Goal: Task Accomplishment & Management: Manage account settings

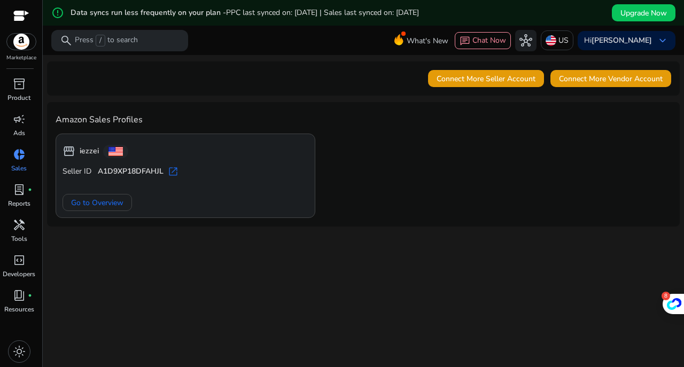
click at [124, 198] on span at bounding box center [97, 203] width 68 height 26
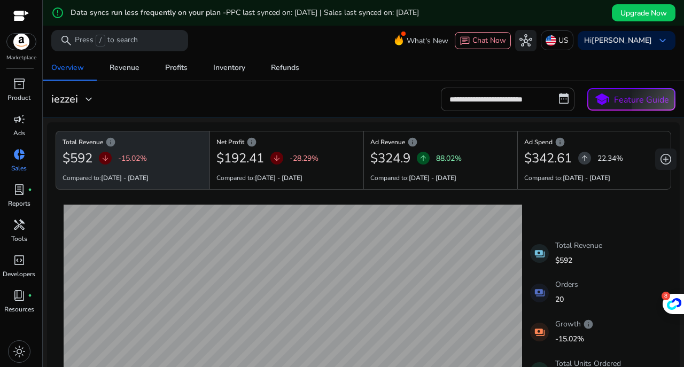
click at [665, 161] on span "add_circle" at bounding box center [665, 159] width 13 height 13
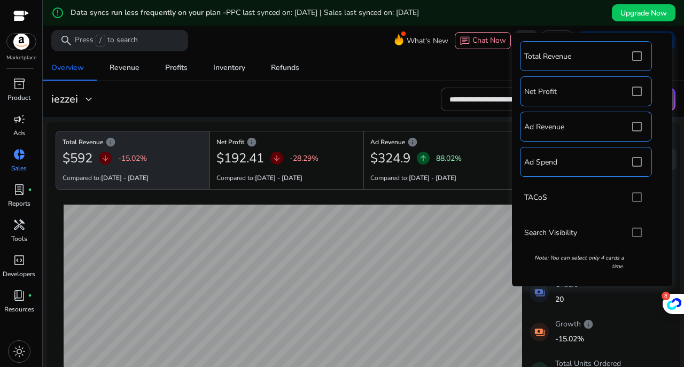
click at [641, 200] on div "Total Revenue Net Profit Ad Revenue Ad Spend TACoS Search Visibility Note: You …" at bounding box center [592, 159] width 150 height 243
click at [639, 195] on div "Total Revenue Net Profit Ad Revenue Ad Spend TACoS Search Visibility Note: You …" at bounding box center [592, 159] width 150 height 243
click at [636, 196] on div "Total Revenue Net Profit Ad Revenue Ad Spend TACoS Search Visibility Note: You …" at bounding box center [592, 159] width 150 height 243
click at [638, 197] on div "Total Revenue Net Profit Ad Revenue Ad Spend TACoS Search Visibility Note: You …" at bounding box center [592, 159] width 150 height 243
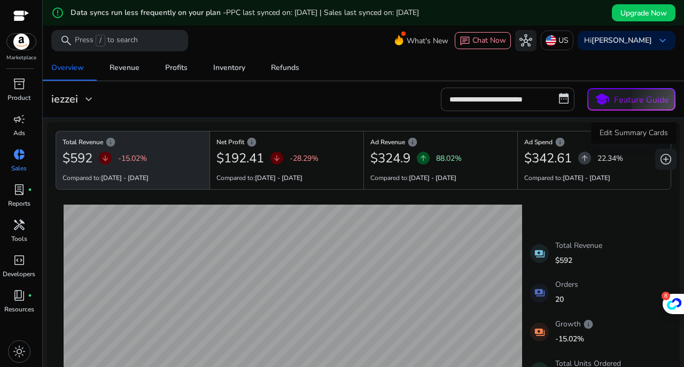
click at [663, 153] on span "add_circle" at bounding box center [665, 159] width 13 height 13
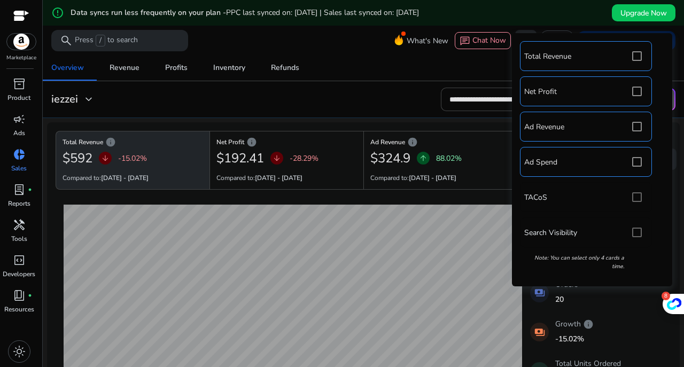
click at [639, 193] on div "Total Revenue Net Profit Ad Revenue Ad Spend TACoS Search Visibility Note: You …" at bounding box center [592, 159] width 150 height 243
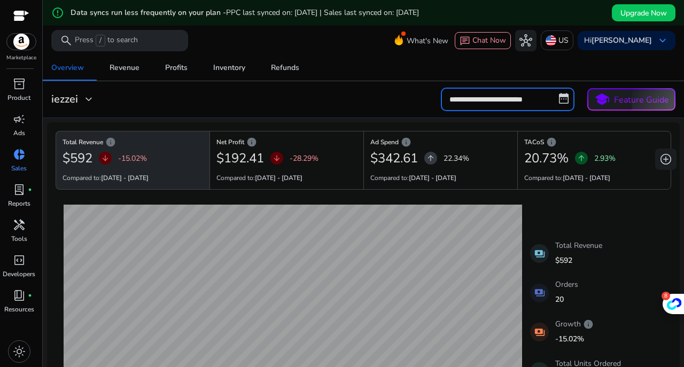
click at [522, 103] on input "**********" at bounding box center [508, 99] width 134 height 23
select select "*"
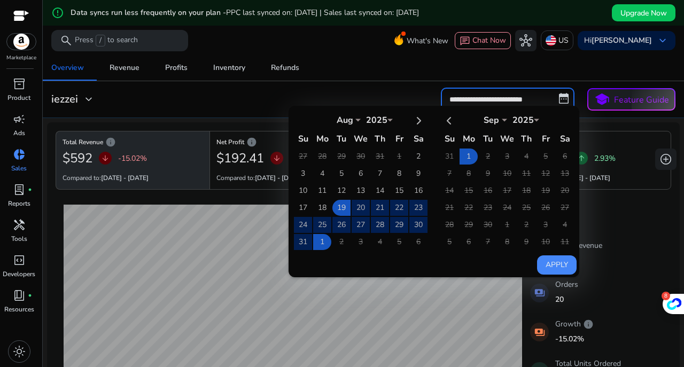
click at [522, 103] on input "**********" at bounding box center [508, 99] width 134 height 23
click at [450, 74] on div "Overview Revenue Profits Inventory Refunds" at bounding box center [362, 68] width 649 height 26
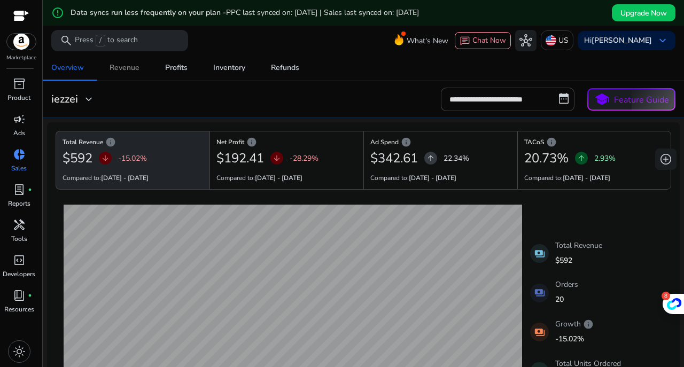
click at [130, 68] on div "Revenue" at bounding box center [124, 67] width 30 height 7
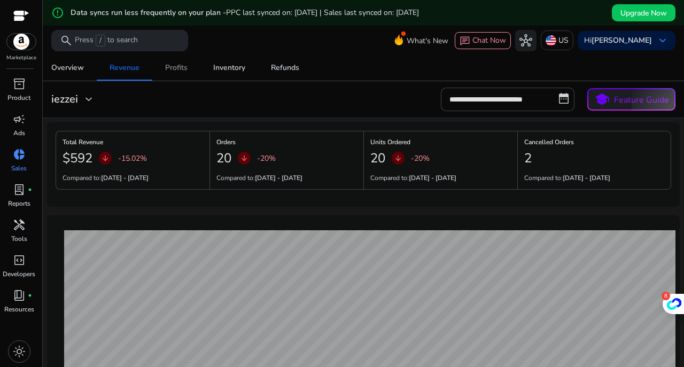
click at [179, 68] on div "Profits" at bounding box center [176, 67] width 22 height 7
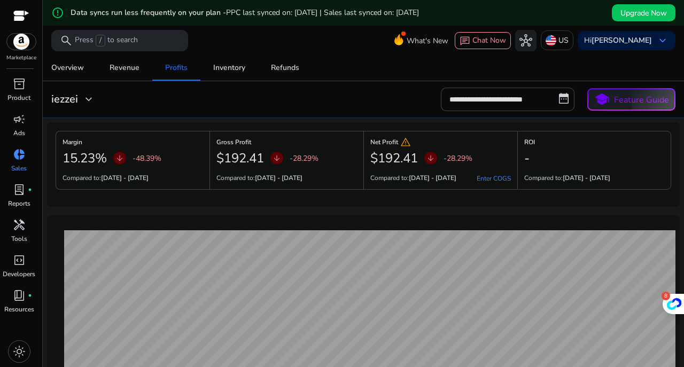
click at [497, 178] on link "Enter COGS" at bounding box center [493, 178] width 34 height 9
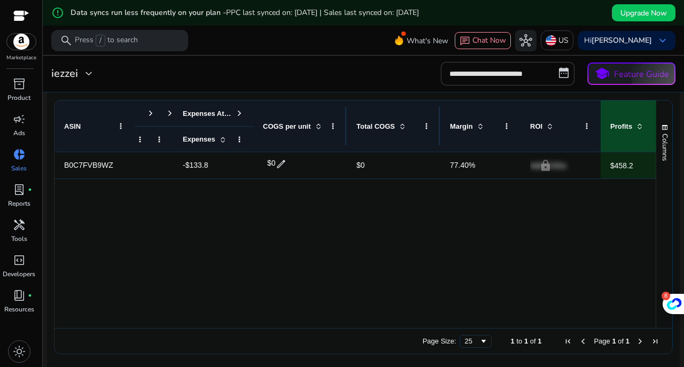
scroll to position [470, 0]
click at [283, 165] on span "edit" at bounding box center [281, 163] width 11 height 11
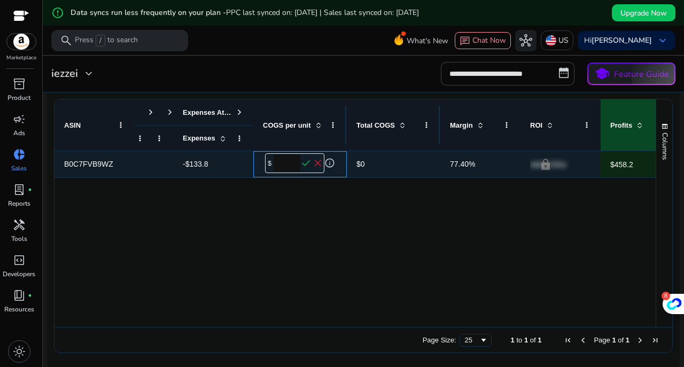
click at [294, 168] on input "*" at bounding box center [286, 162] width 27 height 17
type input "****"
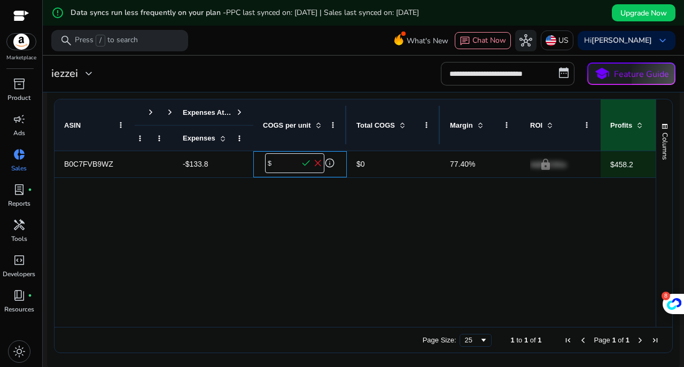
click at [306, 158] on span "check" at bounding box center [306, 164] width 12 height 12
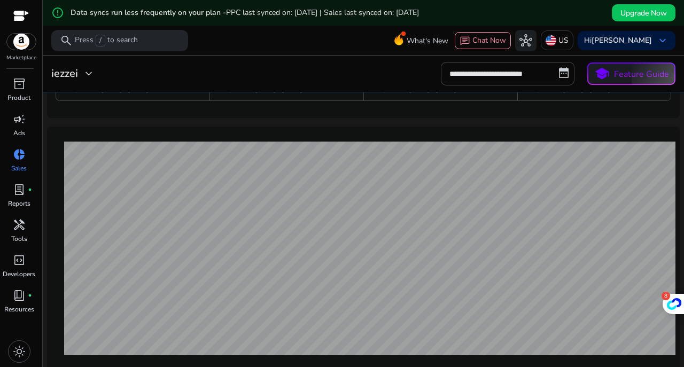
scroll to position [0, 0]
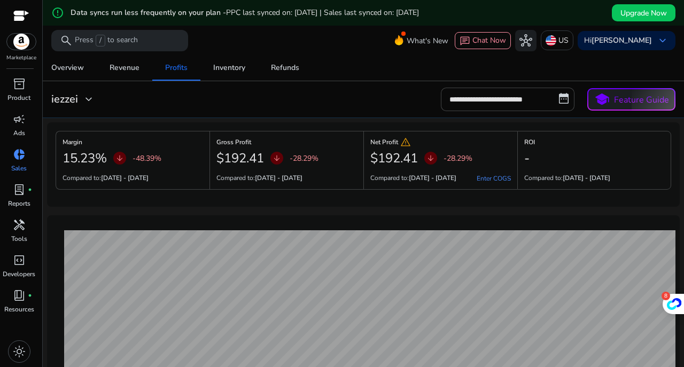
click at [466, 97] on input "**********" at bounding box center [508, 99] width 134 height 23
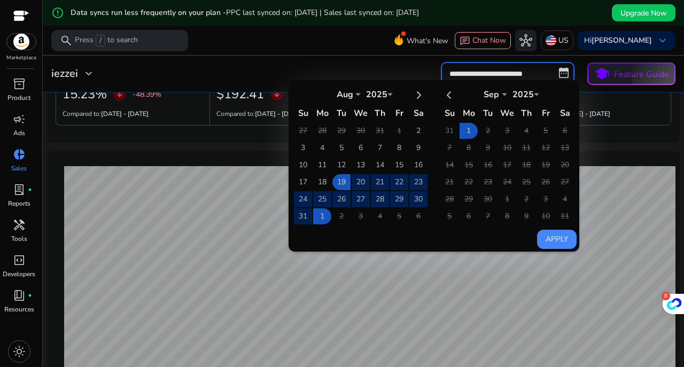
scroll to position [66, 0]
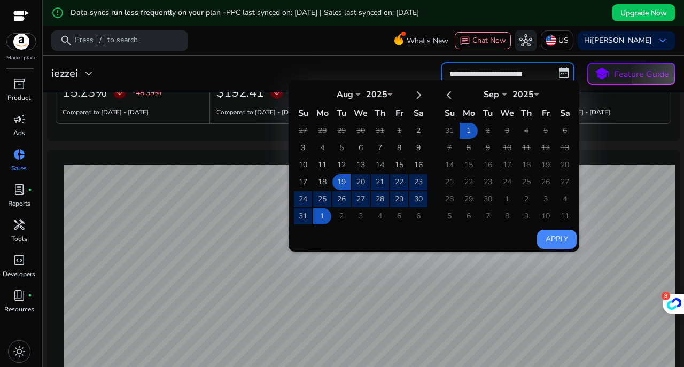
click at [390, 201] on td "29" at bounding box center [399, 199] width 18 height 16
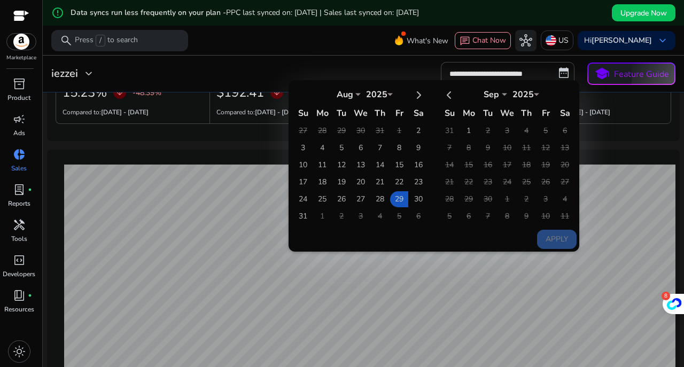
click at [463, 130] on td "1" at bounding box center [468, 131] width 18 height 16
click at [549, 234] on button "Apply" at bounding box center [557, 239] width 40 height 19
type input "**********"
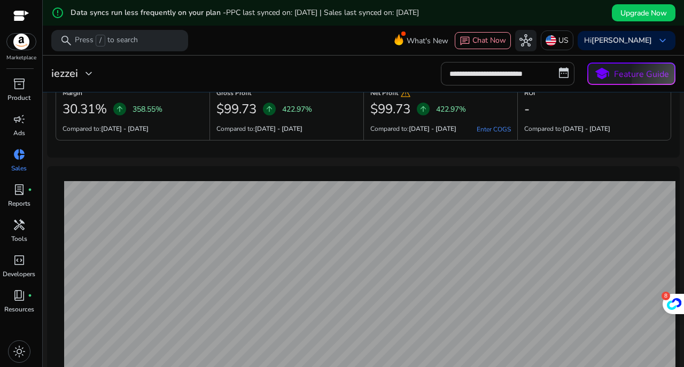
scroll to position [0, 0]
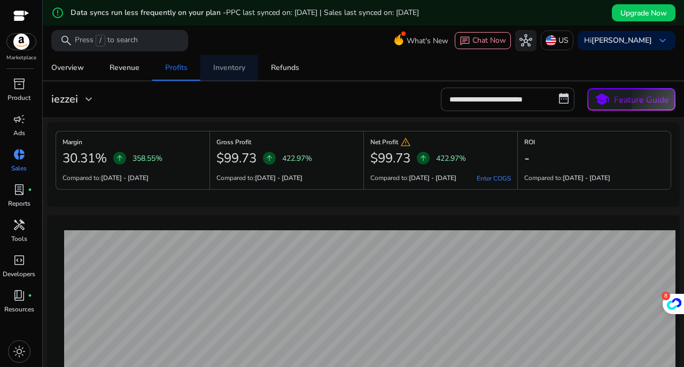
click at [243, 72] on div "Inventory" at bounding box center [229, 67] width 32 height 7
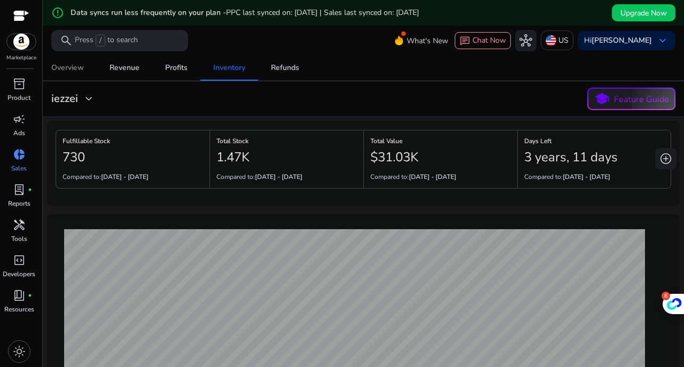
click at [72, 65] on div "Overview" at bounding box center [67, 67] width 33 height 7
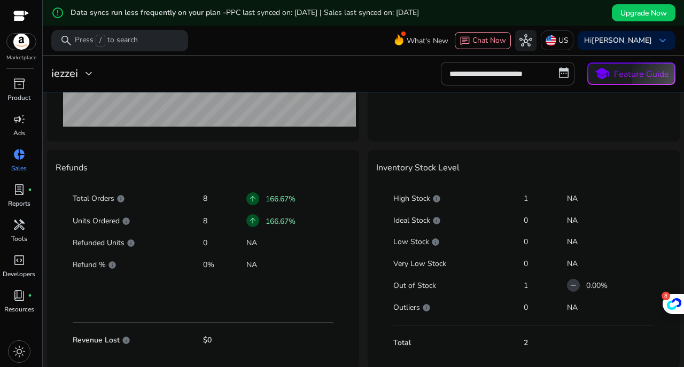
click at [303, 249] on div "Refunded Units info 0 NA" at bounding box center [203, 243] width 261 height 18
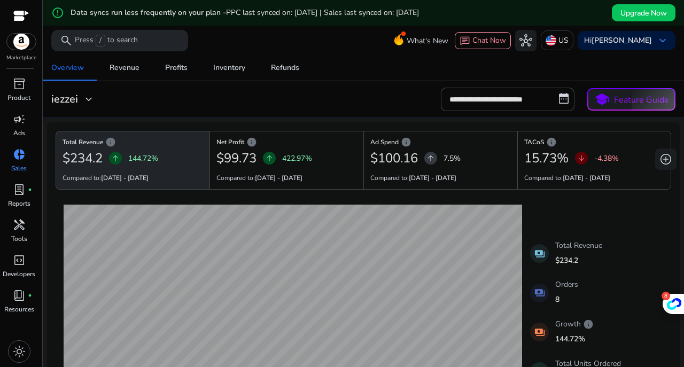
click at [30, 123] on div "campaign" at bounding box center [19, 119] width 30 height 17
click at [11, 124] on div "campaign" at bounding box center [19, 119] width 30 height 17
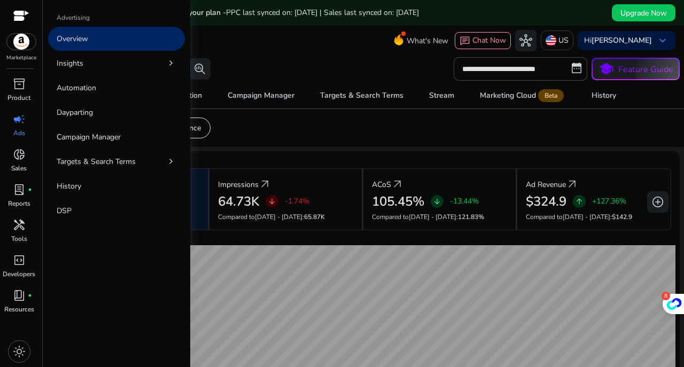
click at [155, 89] on link "Automation" at bounding box center [116, 88] width 137 height 24
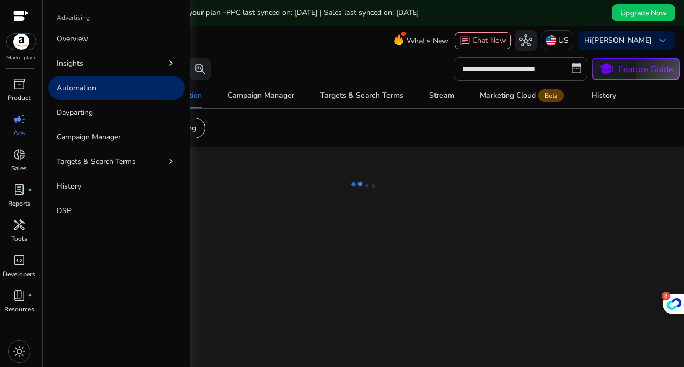
click at [307, 230] on div "**********" at bounding box center [363, 224] width 632 height 338
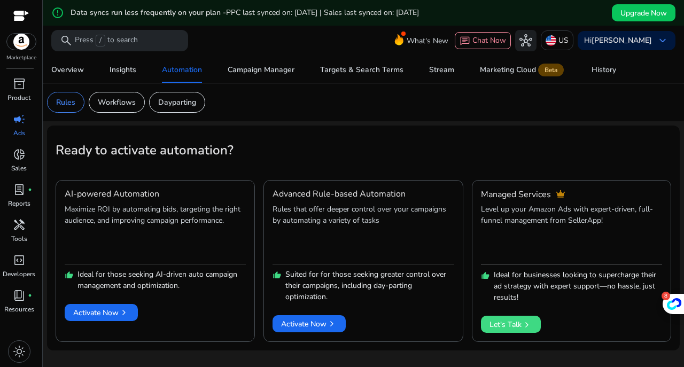
click at [297, 328] on span "Activate Now chevron_right" at bounding box center [309, 323] width 56 height 11
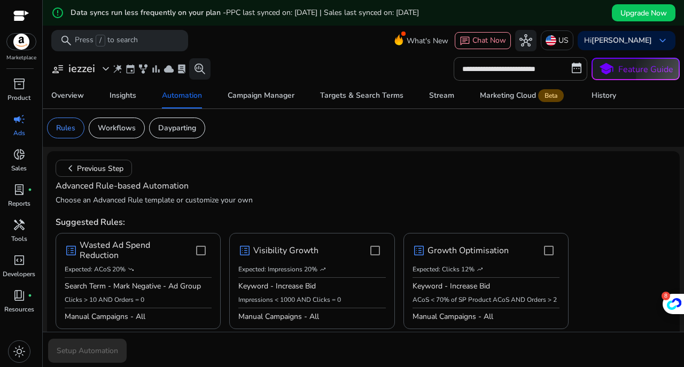
click at [199, 239] on div at bounding box center [201, 251] width 26 height 26
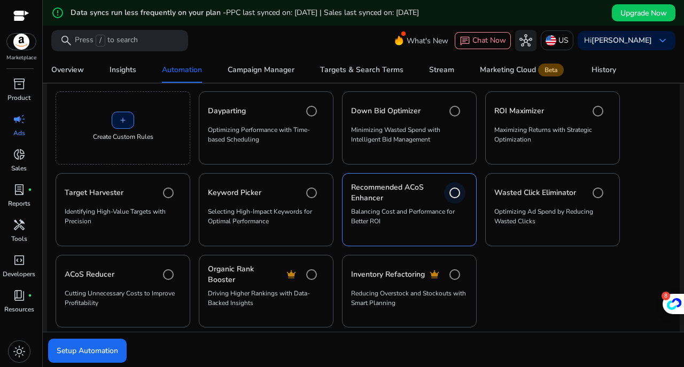
scroll to position [284, 0]
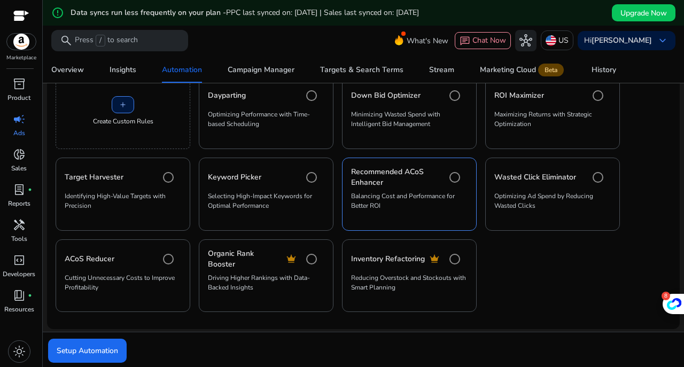
click at [103, 350] on span "Setup Automation" at bounding box center [87, 350] width 61 height 11
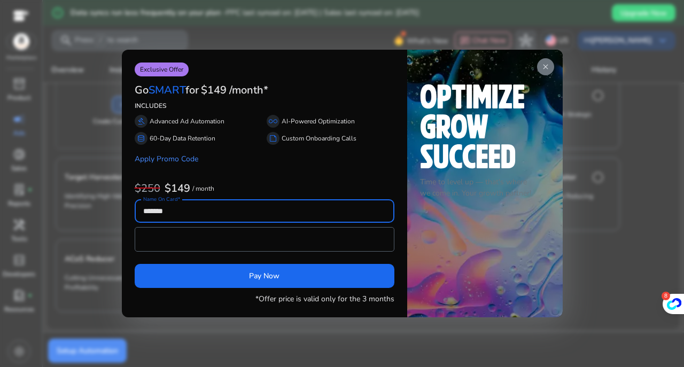
click at [544, 63] on span "close" at bounding box center [545, 66] width 9 height 9
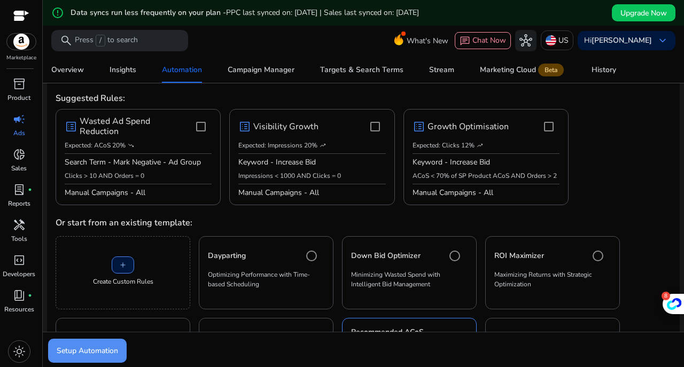
scroll to position [122, 0]
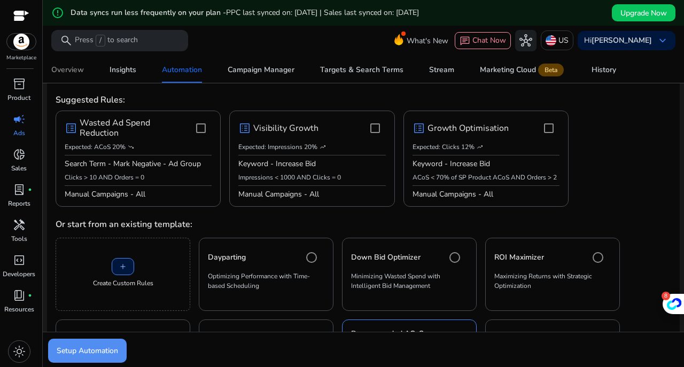
click at [77, 72] on div "Overview" at bounding box center [67, 69] width 33 height 7
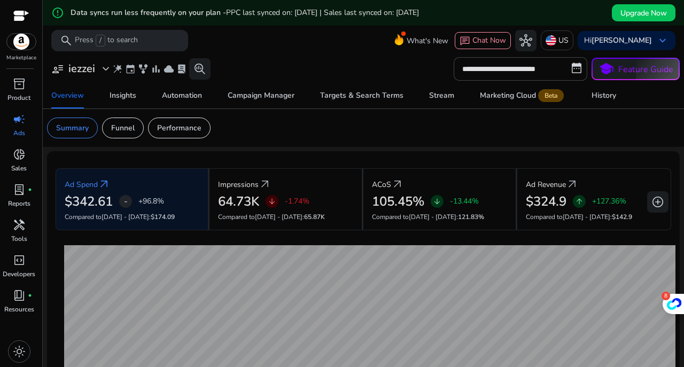
click at [652, 204] on span "add_circle" at bounding box center [657, 201] width 13 height 13
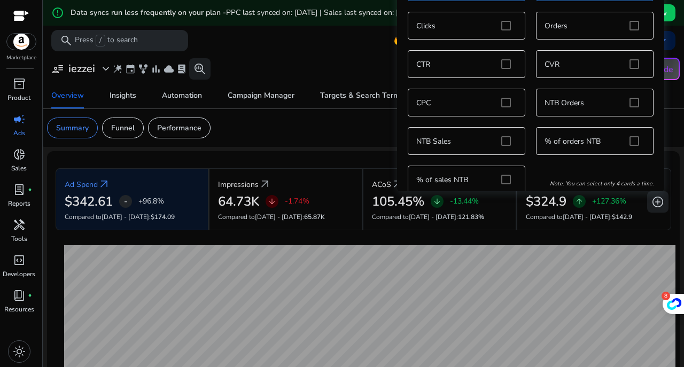
click at [657, 207] on span "add_circle" at bounding box center [657, 201] width 13 height 13
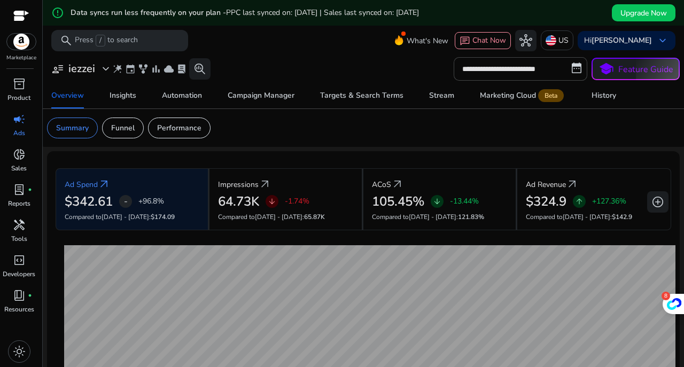
click at [654, 200] on span "add_circle" at bounding box center [657, 201] width 13 height 13
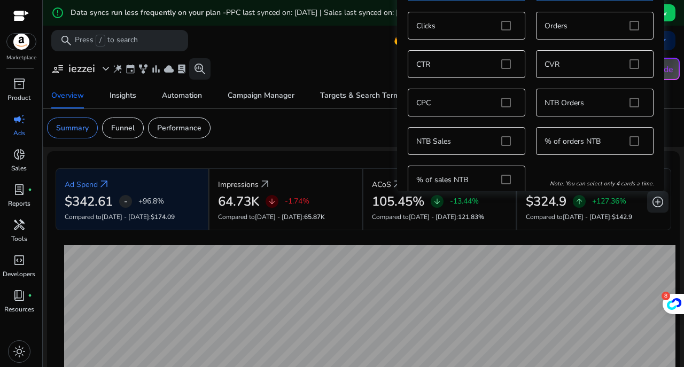
click at [654, 200] on span "add_circle" at bounding box center [657, 201] width 13 height 13
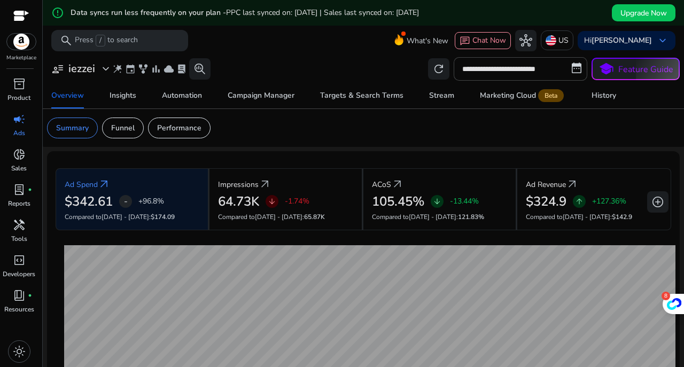
click at [125, 122] on p "Funnel" at bounding box center [122, 127] width 23 height 11
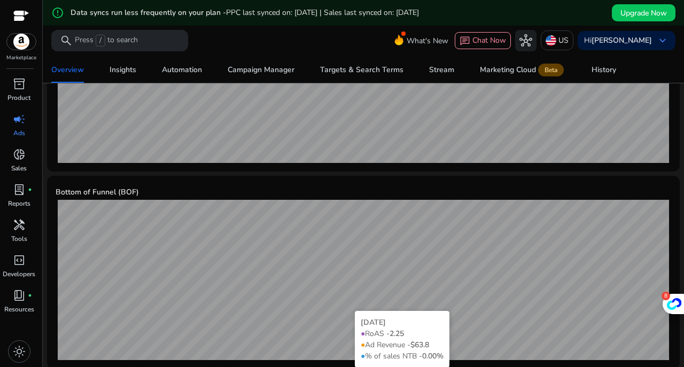
scroll to position [563, 0]
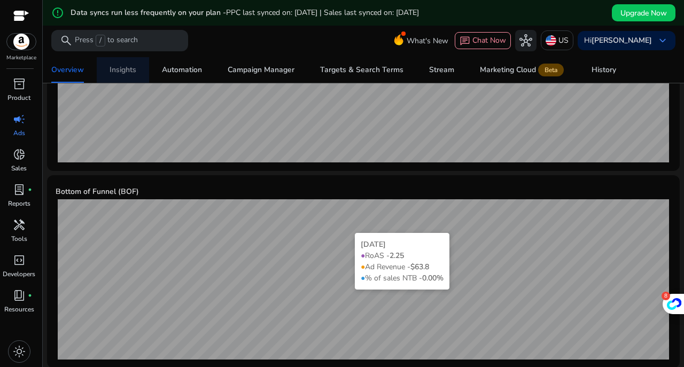
click at [128, 72] on div "Insights" at bounding box center [122, 69] width 27 height 7
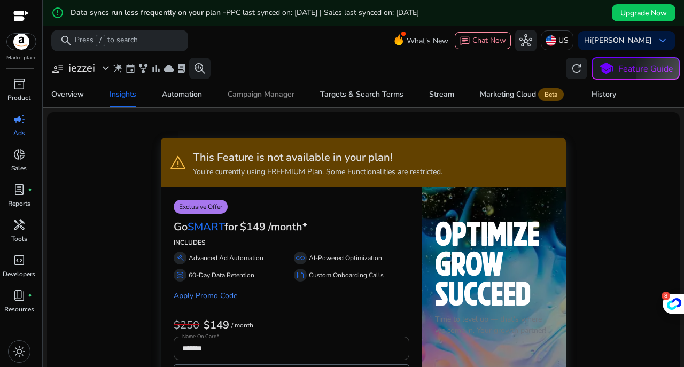
click at [246, 96] on div "Campaign Manager" at bounding box center [261, 94] width 67 height 7
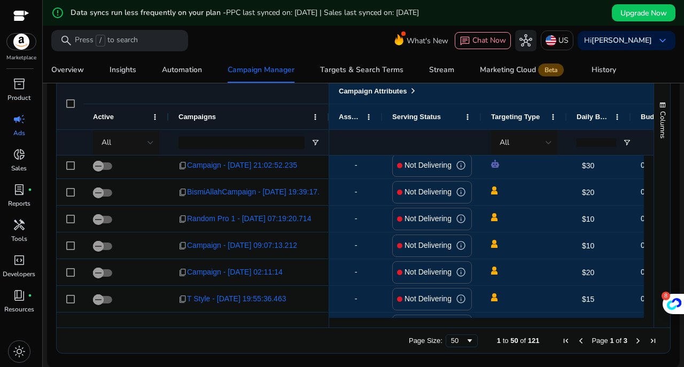
scroll to position [33, 0]
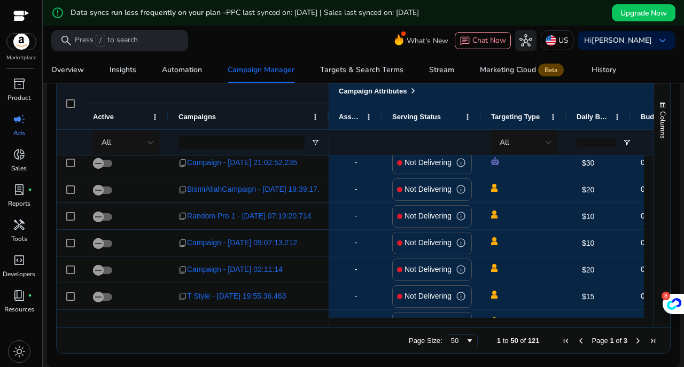
click at [141, 140] on div "All" at bounding box center [124, 143] width 46 height 12
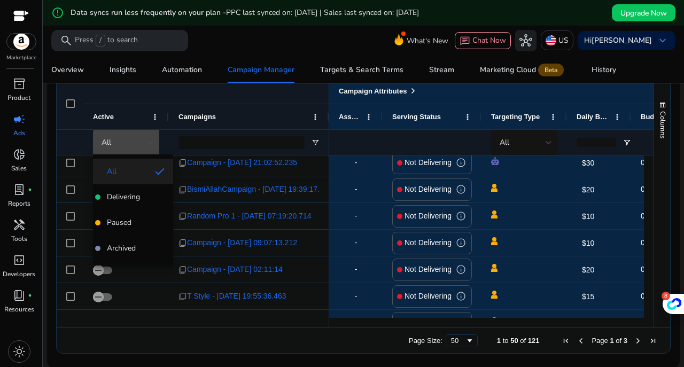
click at [148, 198] on span "Delivering" at bounding box center [132, 197] width 63 height 11
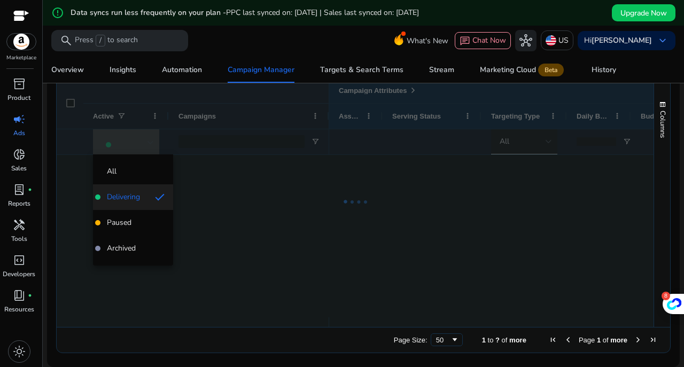
scroll to position [0, 0]
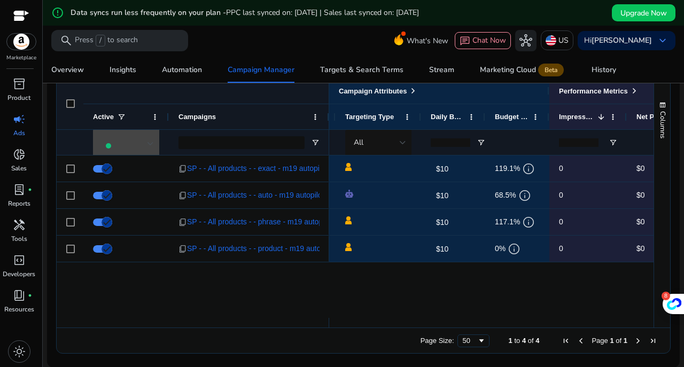
click at [528, 165] on span "info" at bounding box center [528, 168] width 13 height 13
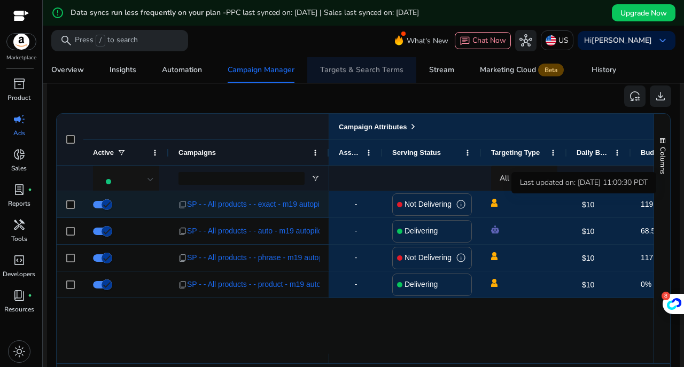
click at [370, 72] on div "Targets & Search Terms" at bounding box center [361, 69] width 83 height 7
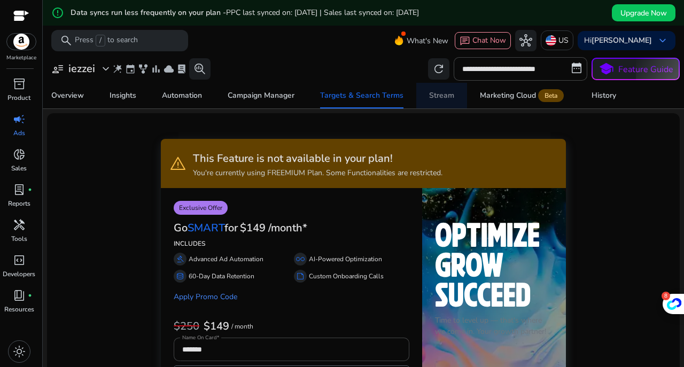
click at [432, 92] on div "Stream" at bounding box center [441, 95] width 25 height 7
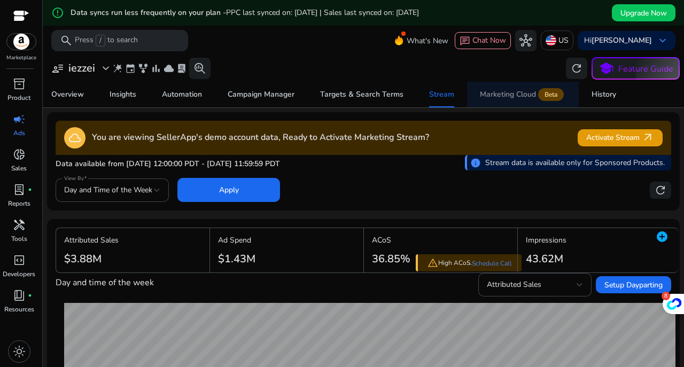
click at [495, 96] on div "Marketing Cloud Beta" at bounding box center [523, 94] width 86 height 9
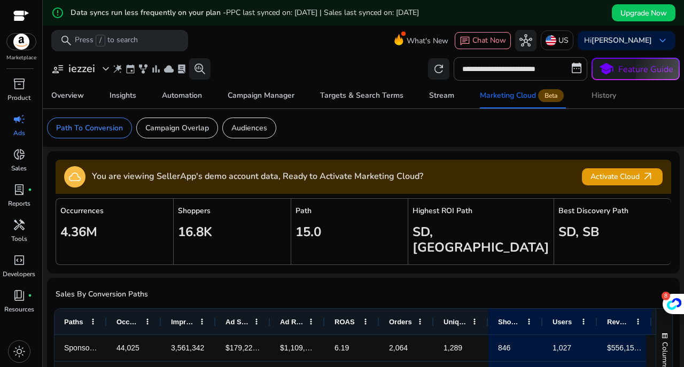
click at [594, 96] on div "History" at bounding box center [603, 95] width 25 height 7
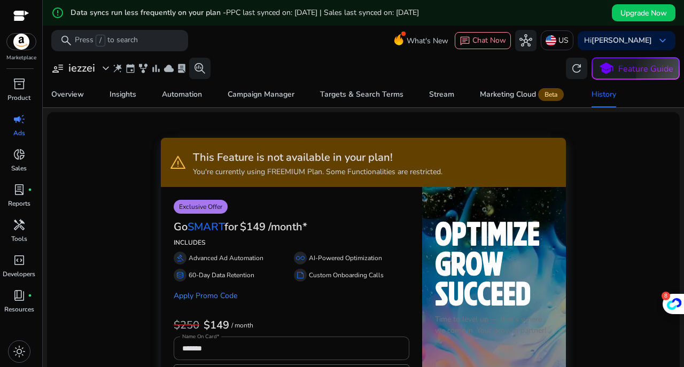
click at [179, 70] on span "lab_profile" at bounding box center [181, 68] width 11 height 11
click at [191, 65] on div "Number of reports created: 0" at bounding box center [247, 68] width 113 height 21
click at [191, 67] on div "Number of reports created: 0" at bounding box center [247, 68] width 113 height 21
click at [191, 70] on div "Number of reports created: 0" at bounding box center [247, 68] width 113 height 21
click at [174, 69] on div "event family_history bar_chart cloud lab_profile" at bounding box center [156, 68] width 62 height 11
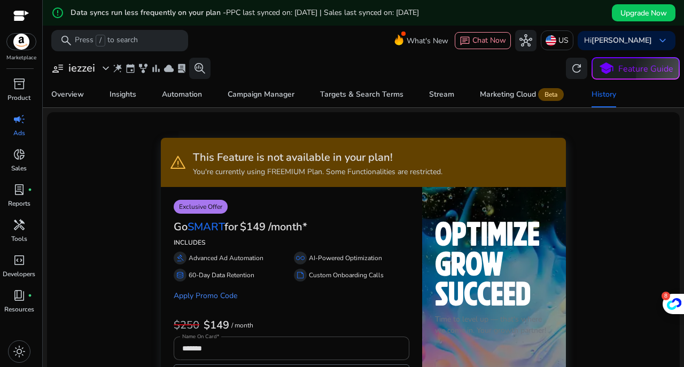
click at [169, 69] on span "cloud" at bounding box center [168, 68] width 11 height 11
click at [160, 67] on span "bar_chart" at bounding box center [156, 68] width 11 height 11
click at [131, 75] on div "user_attributes iezzei expand_more wand_stars event family_history bar_chart cl…" at bounding box center [128, 68] width 163 height 21
click at [128, 63] on span "event" at bounding box center [130, 68] width 11 height 11
click at [97, 67] on div "user_attributes iezzei expand_more" at bounding box center [81, 68] width 61 height 13
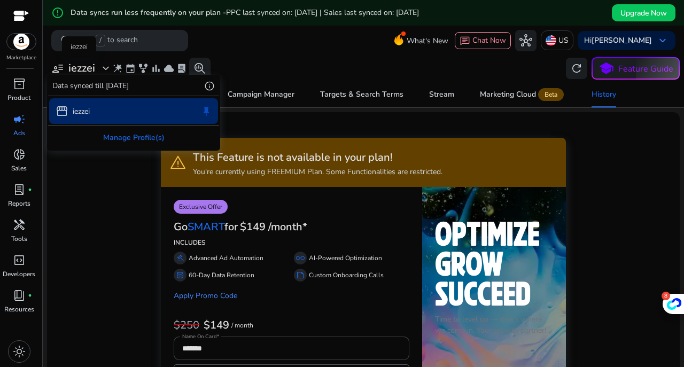
click at [264, 51] on div at bounding box center [342, 183] width 684 height 367
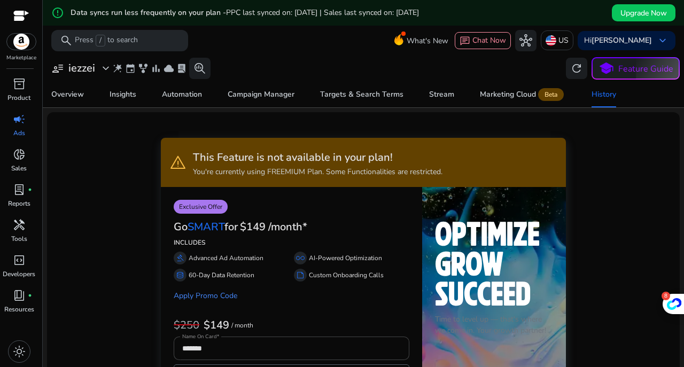
click at [34, 87] on link "inventory_2 Product" at bounding box center [19, 92] width 38 height 35
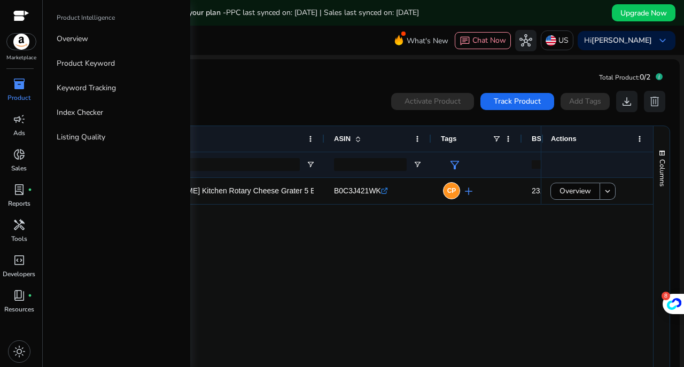
click at [142, 66] on link "Product Keyword" at bounding box center [116, 63] width 137 height 24
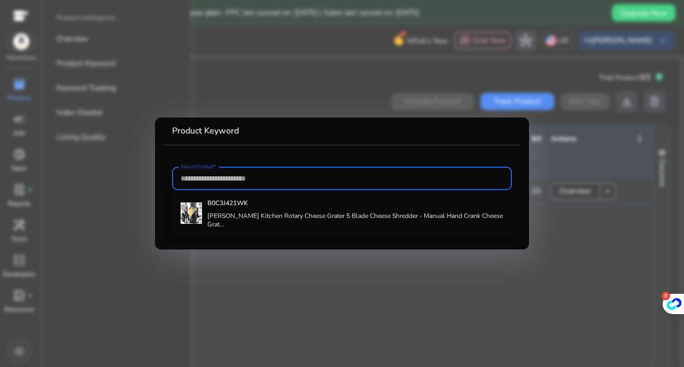
click at [299, 152] on mat-card "Product Keyword Select Product*" at bounding box center [342, 183] width 374 height 132
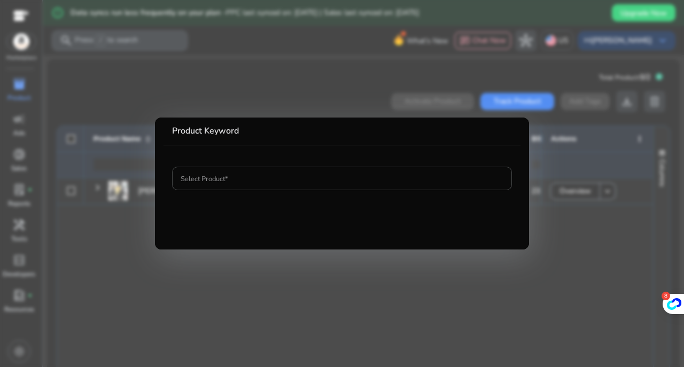
click at [349, 278] on div at bounding box center [342, 183] width 684 height 367
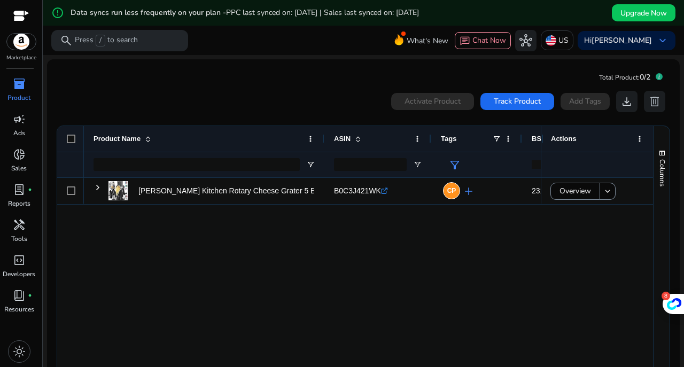
click at [30, 87] on div "inventory_2" at bounding box center [19, 83] width 30 height 17
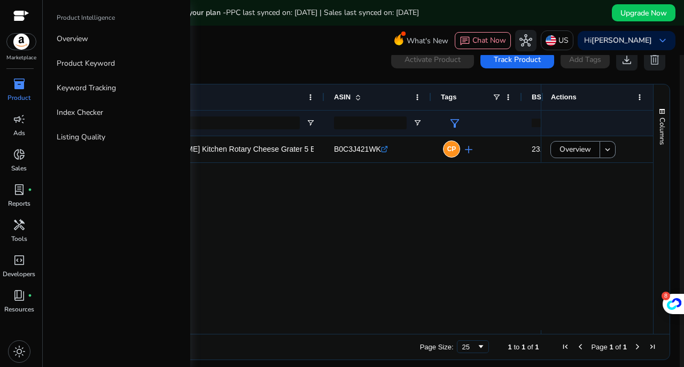
scroll to position [49, 0]
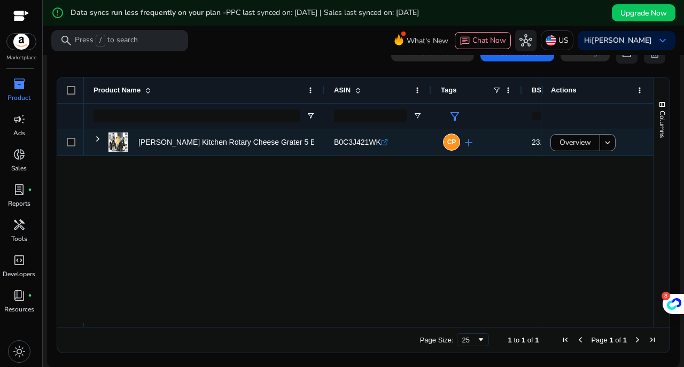
click at [615, 248] on div "[PERSON_NAME] Kitchen Rotary Cheese Grater 5 Blade Cheese Shredder -... B0C3J42…" at bounding box center [354, 226] width 595 height 194
click at [594, 276] on div "[PERSON_NAME] Kitchen Rotary Cheese Grater 5 Blade Cheese Shredder -... B0C3J42…" at bounding box center [354, 226] width 595 height 194
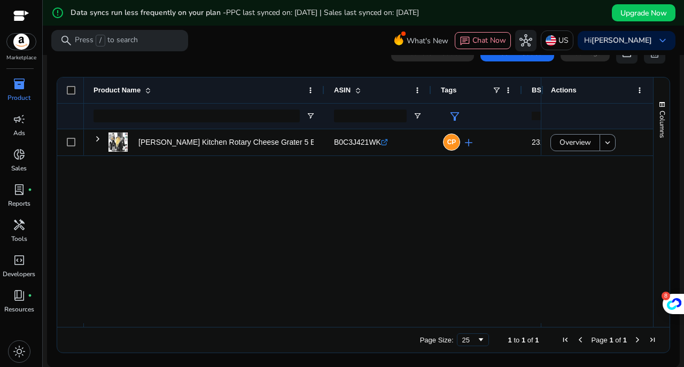
click at [591, 285] on div "[PERSON_NAME] Kitchen Rotary Cheese Grater 5 Blade Cheese Shredder -... B0C3J42…" at bounding box center [354, 226] width 595 height 194
click at [603, 276] on div "[PERSON_NAME] Kitchen Rotary Cheese Grater 5 Blade Cheese Shredder -... B0C3J42…" at bounding box center [354, 226] width 595 height 194
click at [567, 363] on mat-card "Total Product: 0/2 0 products selected Activate Product Track Product Add Tags …" at bounding box center [363, 189] width 632 height 357
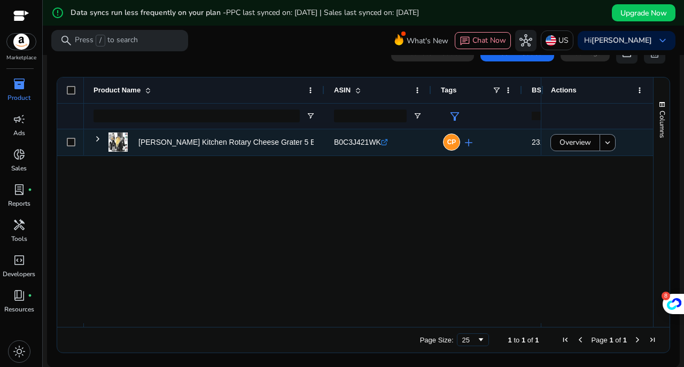
click at [487, 268] on div "[PERSON_NAME] Kitchen Rotary Cheese Grater 5 Blade Cheese Shredder -... B0C3J42…" at bounding box center [312, 226] width 457 height 194
click at [483, 247] on div "[PERSON_NAME] Kitchen Rotary Cheese Grater 5 Blade Cheese Shredder -... B0C3J42…" at bounding box center [312, 226] width 457 height 194
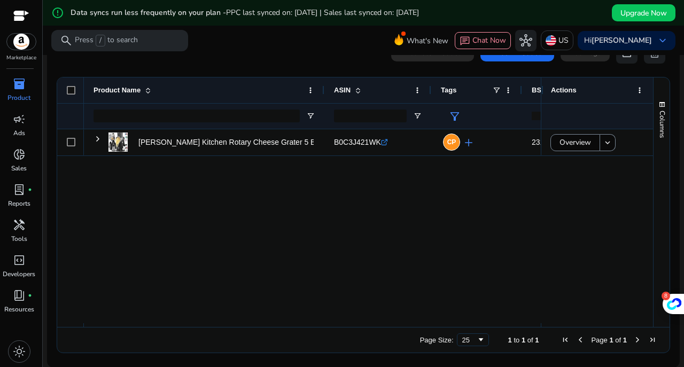
click at [470, 262] on div "[PERSON_NAME] Kitchen Rotary Cheese Grater 5 Blade Cheese Shredder -... B0C3J42…" at bounding box center [312, 226] width 457 height 194
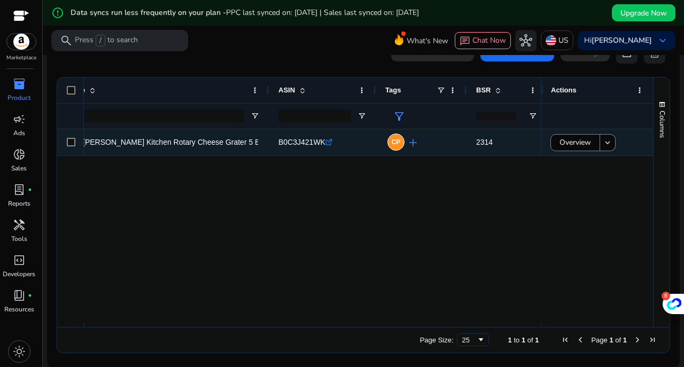
scroll to position [0, 61]
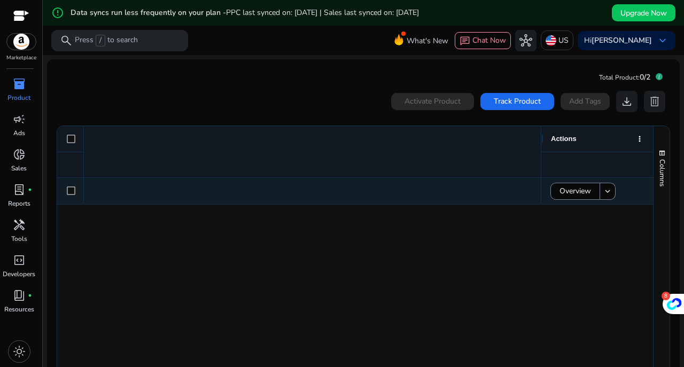
scroll to position [0, 829]
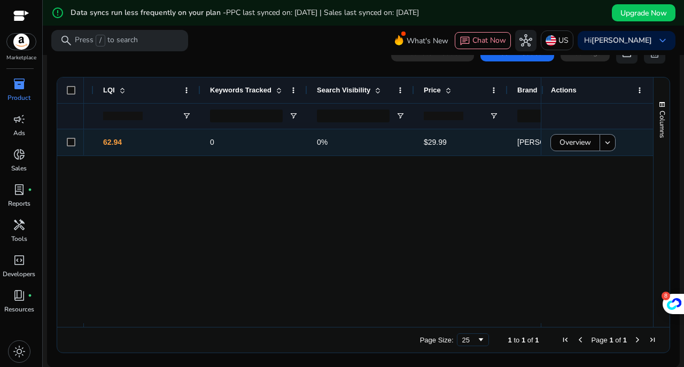
click at [116, 217] on div "0 0% $29.99 Zulay Kitchen Kitchen & Dining 62.94 31 - 35 $899 - $1.02K" at bounding box center [312, 226] width 457 height 194
click at [374, 45] on mat-toolbar "search Press / to search What's New chat Chat Now hub US Hi Rami B. keyboard_ar…" at bounding box center [363, 40] width 641 height 29
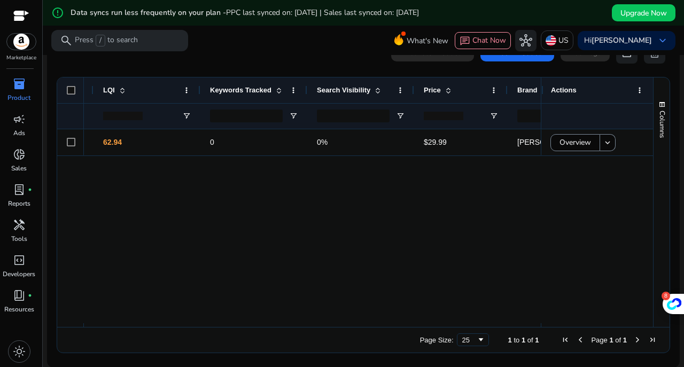
click at [373, 42] on mat-toolbar "search Press / to search What's New chat Chat Now hub US Hi Rami B. keyboard_ar…" at bounding box center [363, 40] width 641 height 29
